Goal: Information Seeking & Learning: Learn about a topic

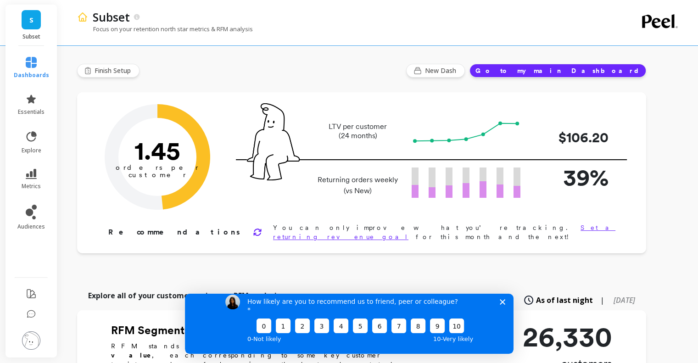
click at [375, 120] on div "LTV per customer (24 months) $106.20" at bounding box center [431, 132] width 391 height 32
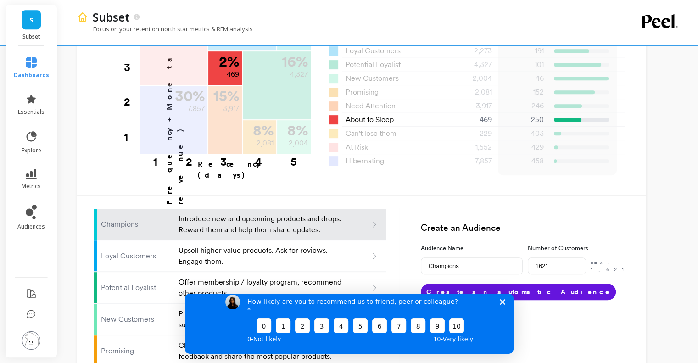
scroll to position [551, 0]
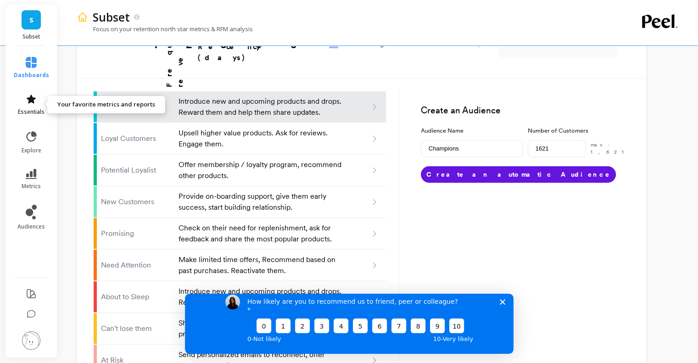
click at [22, 103] on link "essentials" at bounding box center [31, 105] width 35 height 22
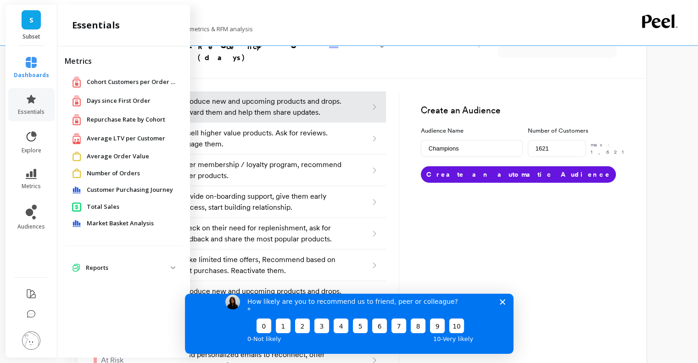
click at [116, 139] on span "Average LTV per Customer" at bounding box center [126, 138] width 79 height 9
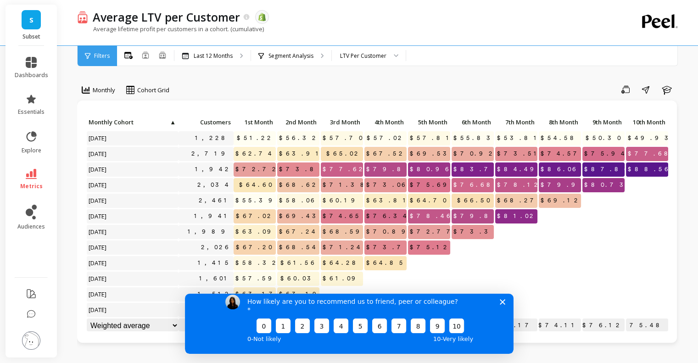
click at [502, 304] on polygon "Close survey" at bounding box center [503, 302] width 6 height 6
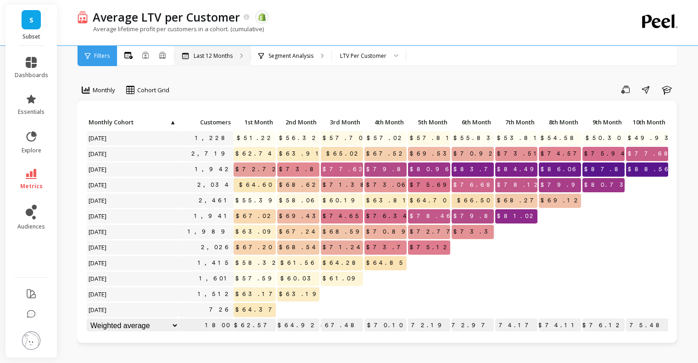
click at [194, 51] on div "Last 12 Months" at bounding box center [212, 56] width 76 height 20
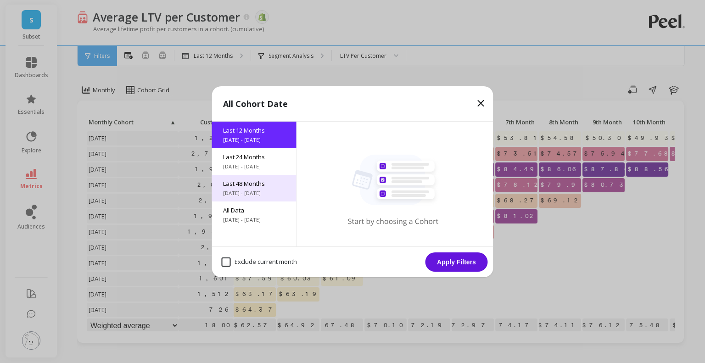
click at [270, 190] on span "[DATE] - [DATE]" at bounding box center [254, 193] width 62 height 7
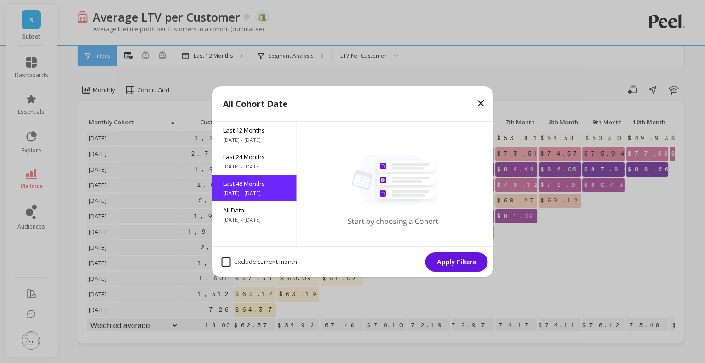
click at [461, 260] on button "Apply Filters" at bounding box center [457, 262] width 62 height 19
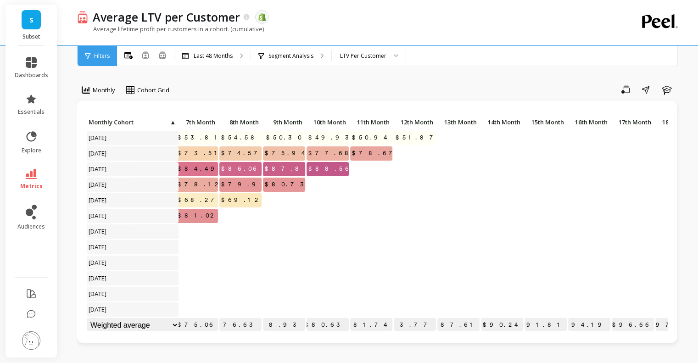
scroll to position [148, 488]
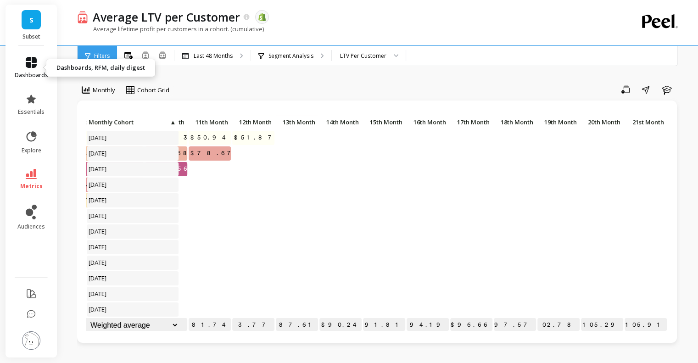
click at [40, 69] on link "dashboards" at bounding box center [32, 68] width 34 height 22
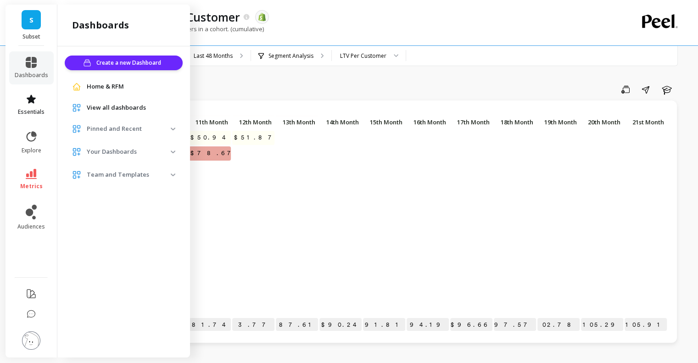
click at [30, 107] on link "essentials" at bounding box center [32, 105] width 34 height 22
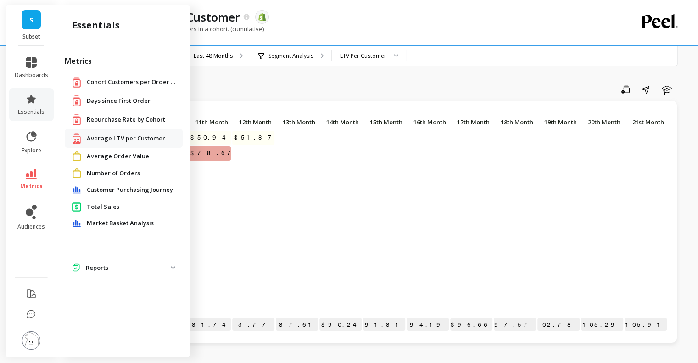
click at [105, 275] on span "Reports" at bounding box center [124, 268] width 118 height 17
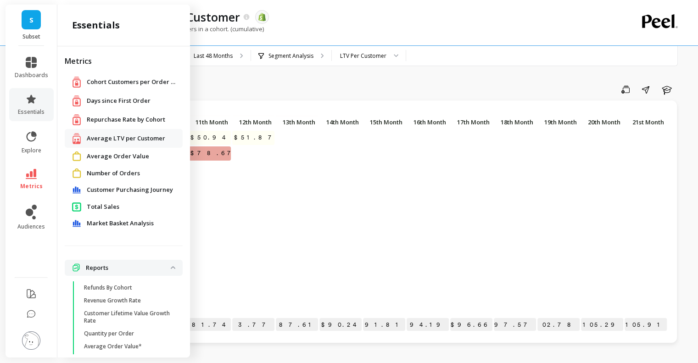
scroll to position [24, 0]
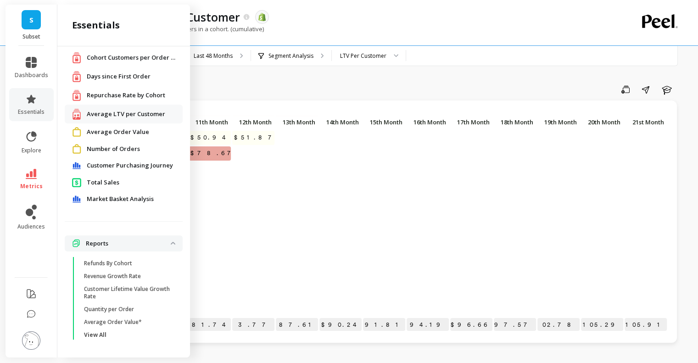
click at [27, 174] on icon at bounding box center [31, 174] width 11 height 10
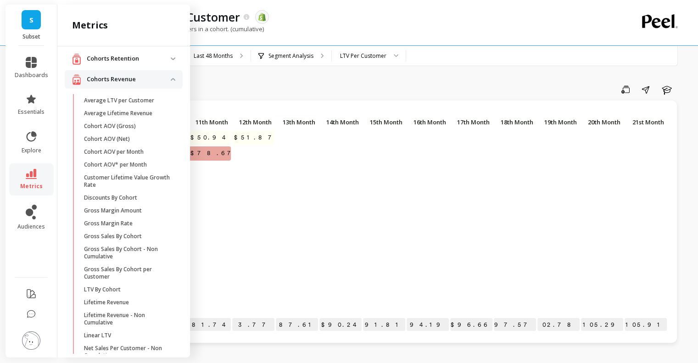
scroll to position [7, 0]
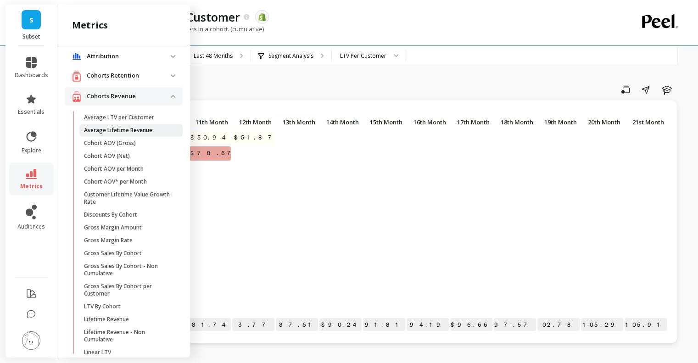
click at [132, 131] on p "Average Lifetime Revenue" at bounding box center [118, 130] width 68 height 7
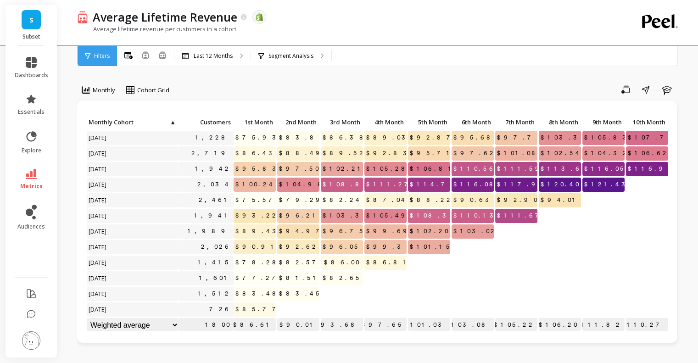
scroll to position [7, 0]
click at [143, 56] on icon at bounding box center [145, 54] width 7 height 7
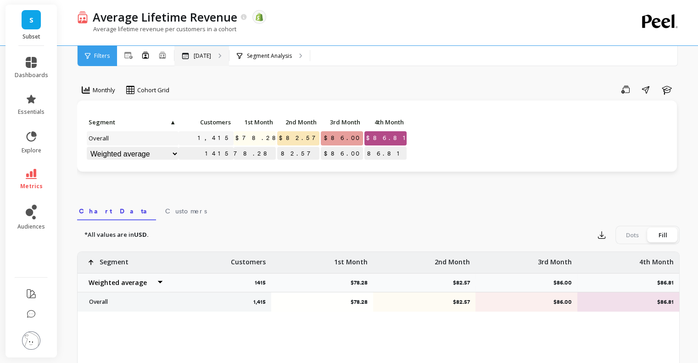
click at [193, 56] on div "[DATE]" at bounding box center [196, 55] width 29 height 7
click at [163, 56] on icon at bounding box center [162, 55] width 8 height 8
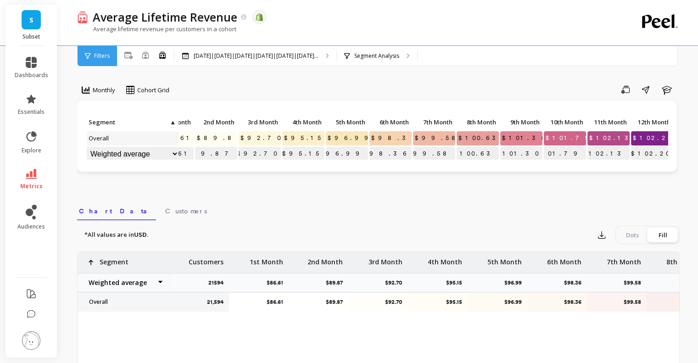
scroll to position [0, 95]
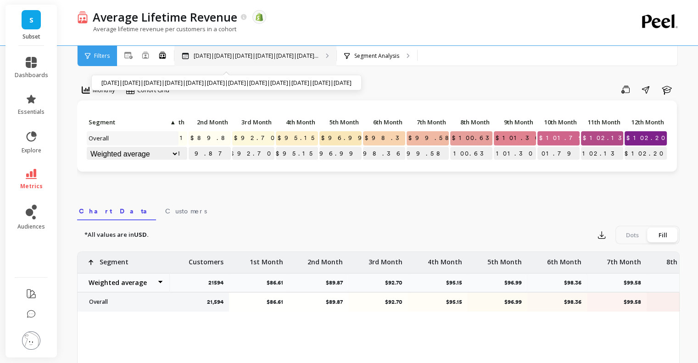
click at [265, 56] on p "[DATE]|[DATE]|[DATE]|[DATE]|[DATE]|[DATE]..." at bounding box center [256, 55] width 125 height 7
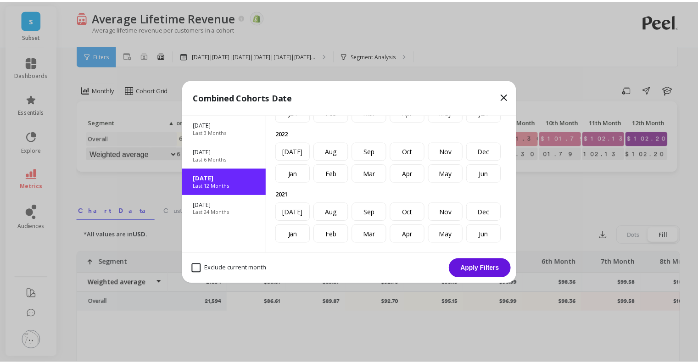
scroll to position [184, 0]
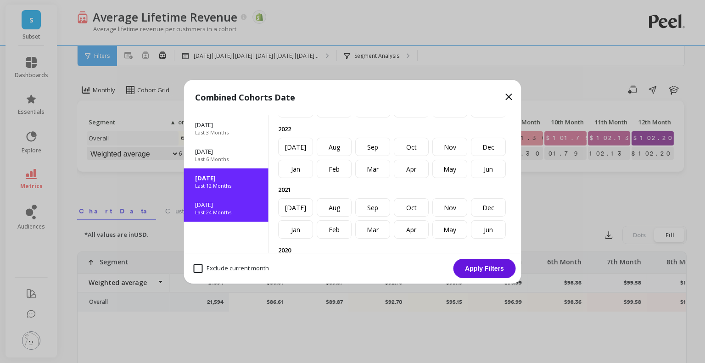
click at [227, 211] on p "Last 24 Months" at bounding box center [213, 212] width 36 height 7
click at [505, 271] on button "Apply Filters" at bounding box center [485, 268] width 62 height 19
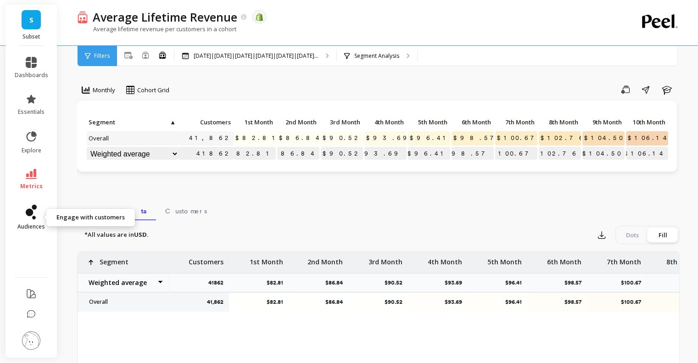
click at [20, 210] on link "audiences" at bounding box center [32, 218] width 34 height 26
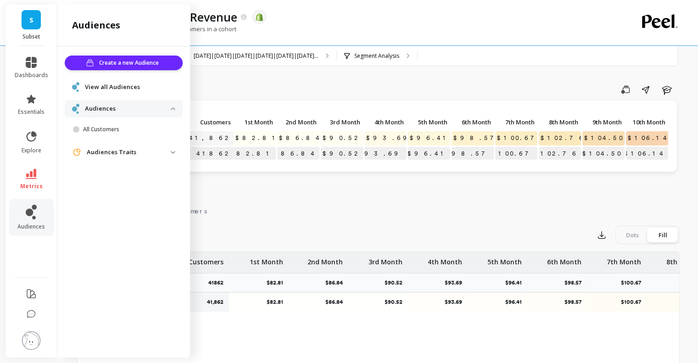
click at [176, 151] on traits "Audiences Traits" at bounding box center [124, 152] width 118 height 17
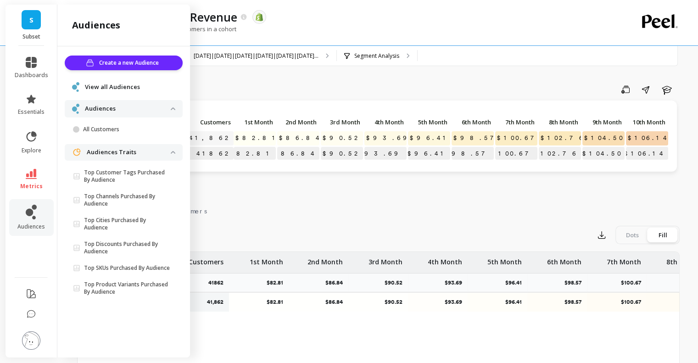
click at [98, 83] on span "View all Audiences" at bounding box center [112, 87] width 55 height 9
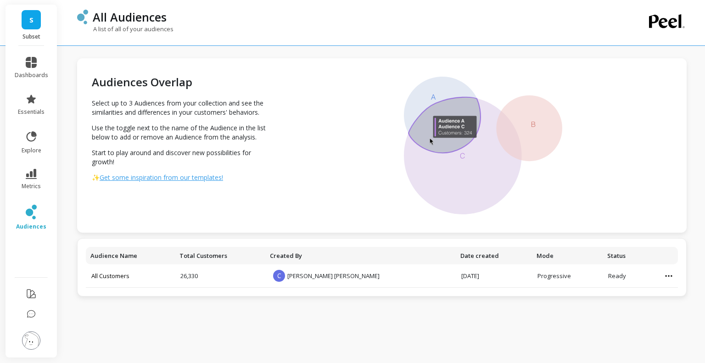
click at [275, 94] on div "Audiences Overlap Select up to 3 Audiences from your collection and see the sim…" at bounding box center [178, 145] width 203 height 174
click at [30, 102] on icon at bounding box center [31, 99] width 9 height 9
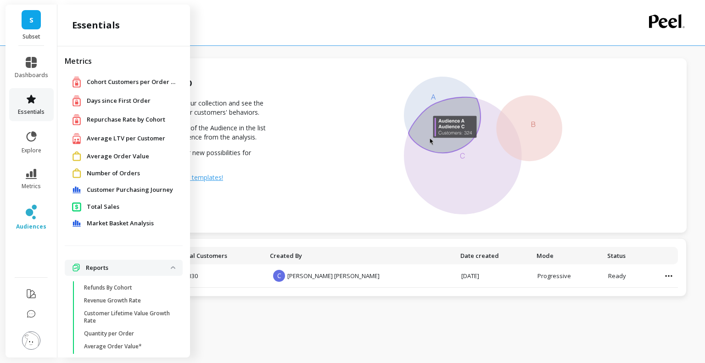
scroll to position [24, 0]
